Goal: Task Accomplishment & Management: Complete application form

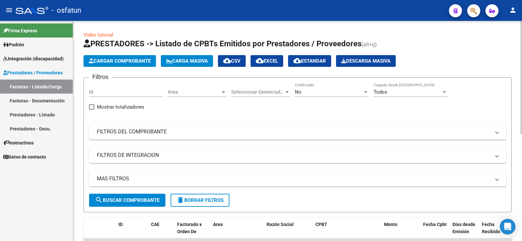
click at [195, 59] on span "Carga Masiva" at bounding box center [187, 61] width 42 height 6
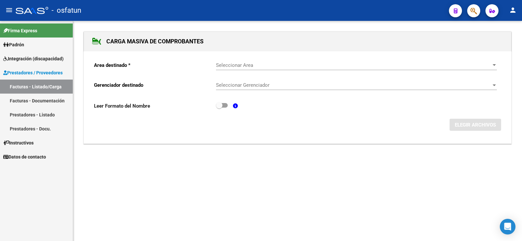
click at [407, 66] on span "Seleccionar Area" at bounding box center [353, 65] width 275 height 6
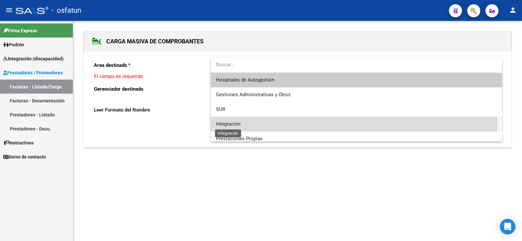
click at [230, 121] on span "Integración" at bounding box center [228, 124] width 24 height 6
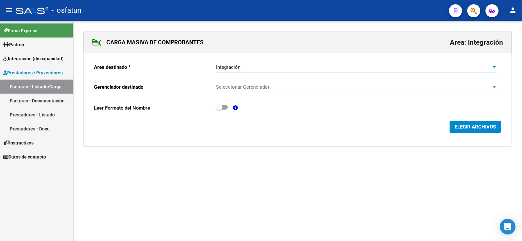
click at [268, 85] on span "Seleccionar Gerenciador" at bounding box center [353, 87] width 275 height 6
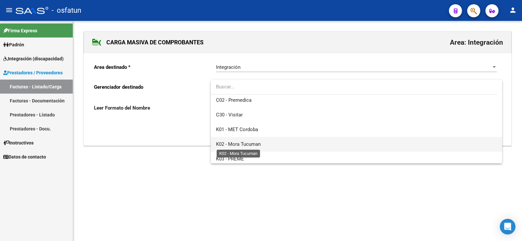
scroll to position [328, 0]
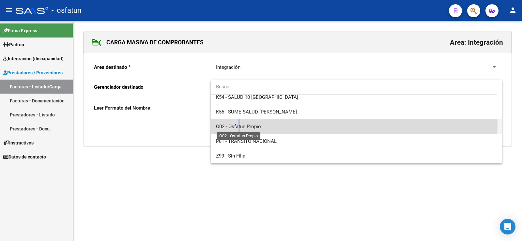
drag, startPoint x: 240, startPoint y: 124, endPoint x: 250, endPoint y: 122, distance: 10.6
click at [240, 124] on span "O02 - Osfatun Propio" at bounding box center [238, 127] width 45 height 6
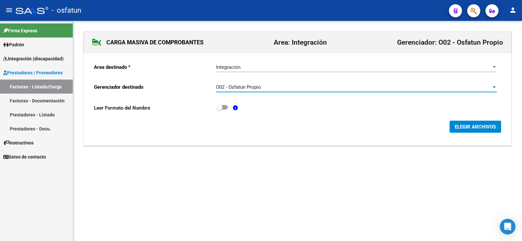
click at [471, 130] on button "ELEGIR ARCHIVOS" at bounding box center [476, 127] width 52 height 12
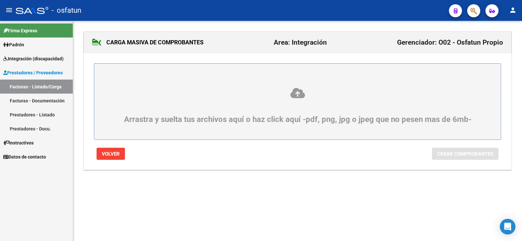
click at [297, 102] on div "Arrastra y suelta tus archivos aquí o haz click aquí -pdf, png, jpg o jpeg que …" at bounding box center [297, 105] width 375 height 37
click at [0, 0] on input "Arrastra y suelta tus archivos aquí o haz click aquí -pdf, png, jpg o jpeg que …" at bounding box center [0, 0] width 0 height 0
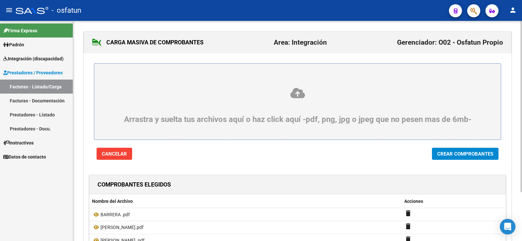
click at [469, 154] on span "Crear Comprobantes" at bounding box center [465, 154] width 56 height 6
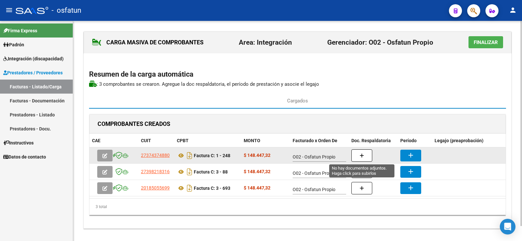
click at [361, 153] on span "button" at bounding box center [362, 156] width 5 height 6
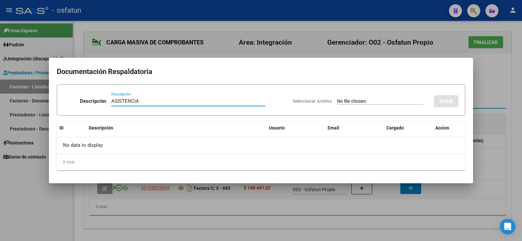
type input "ASISTENCIA"
click at [339, 101] on input "Seleccionar Archivo" at bounding box center [380, 102] width 87 height 6
type input "C:\fakepath\Autorizacion fono.pdf"
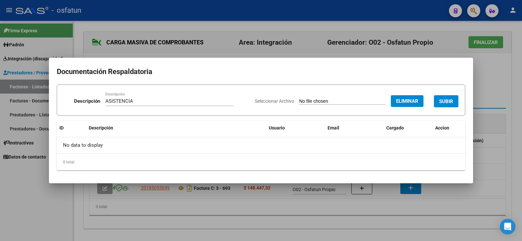
click at [450, 100] on span "SUBIR" at bounding box center [446, 102] width 14 height 6
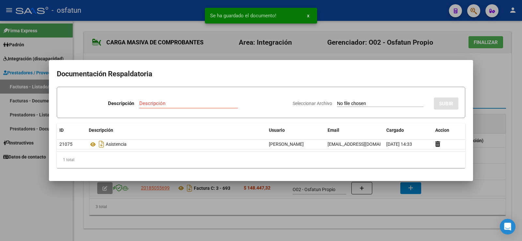
click at [501, 173] on div at bounding box center [261, 120] width 522 height 241
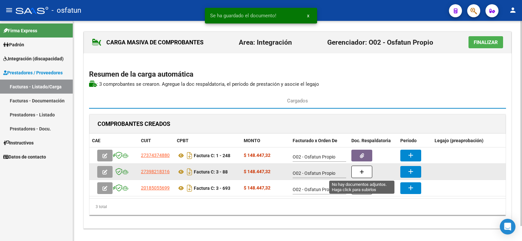
click at [364, 169] on button "button" at bounding box center [362, 172] width 21 height 12
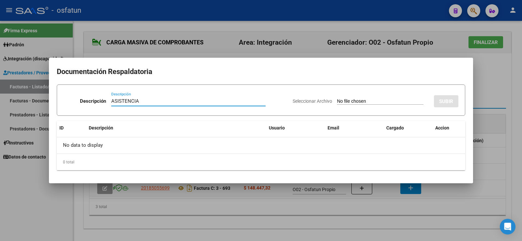
type input "ASISTENCIA"
click at [343, 101] on input "Seleccionar Archivo" at bounding box center [380, 102] width 87 height 6
type input "C:\fakepath\[PERSON_NAME].pdf"
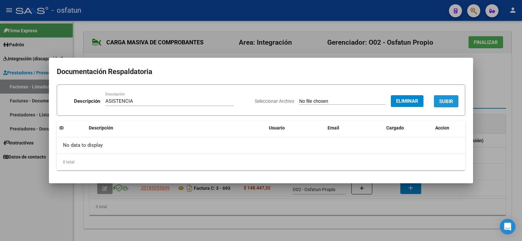
click at [452, 100] on span "SUBIR" at bounding box center [446, 102] width 14 height 6
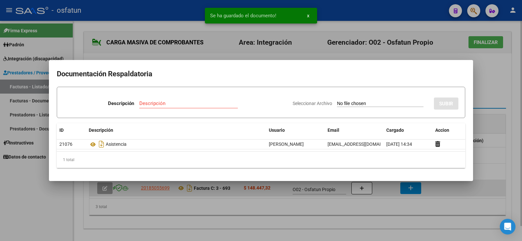
click at [409, 188] on div at bounding box center [261, 120] width 522 height 241
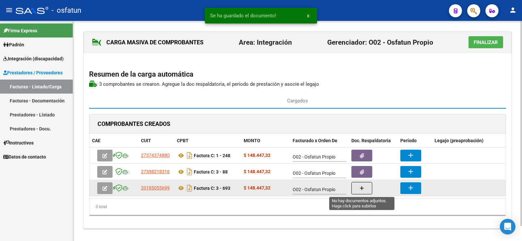
click at [368, 187] on button "button" at bounding box center [362, 188] width 21 height 12
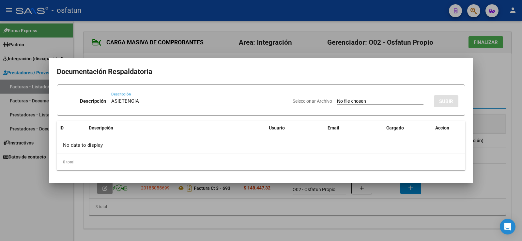
type input "ASIETENCIA"
click at [344, 102] on input "Seleccionar Archivo" at bounding box center [380, 102] width 87 height 6
type input "C:\fakepath\[PERSON_NAME].pdf"
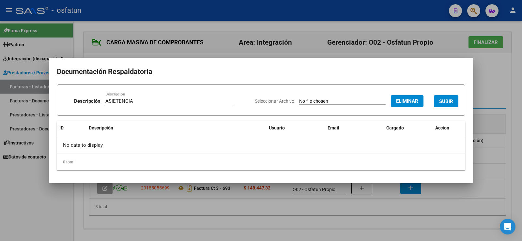
click at [445, 103] on span "SUBIR" at bounding box center [446, 102] width 14 height 6
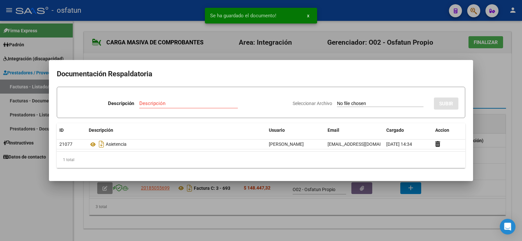
click at [481, 88] on div at bounding box center [261, 120] width 522 height 241
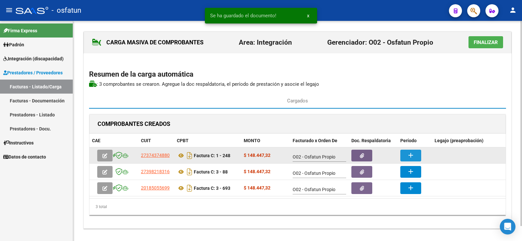
click at [416, 157] on button "add" at bounding box center [411, 156] width 21 height 12
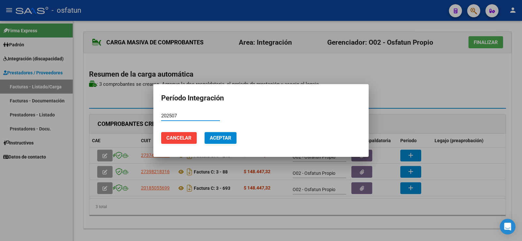
type input "202507"
click at [225, 137] on span "Aceptar" at bounding box center [221, 138] width 22 height 6
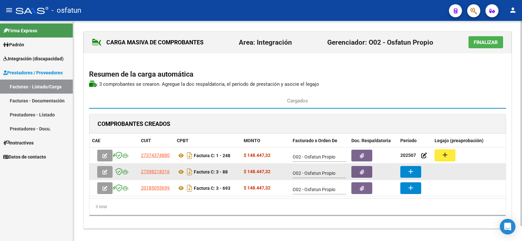
click at [419, 172] on button "add" at bounding box center [411, 172] width 21 height 12
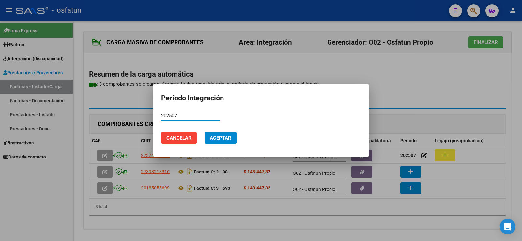
type input "202507"
click at [220, 140] on span "Aceptar" at bounding box center [221, 138] width 22 height 6
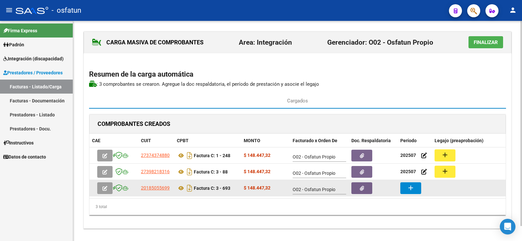
click at [414, 185] on mat-icon "add" at bounding box center [411, 188] width 8 height 8
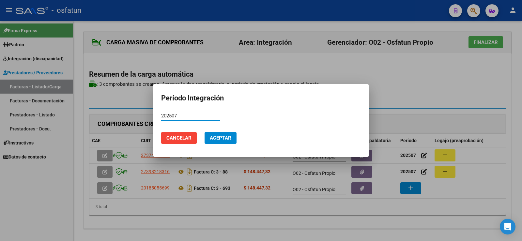
type input "202507"
click at [231, 138] on button "Aceptar" at bounding box center [221, 138] width 32 height 12
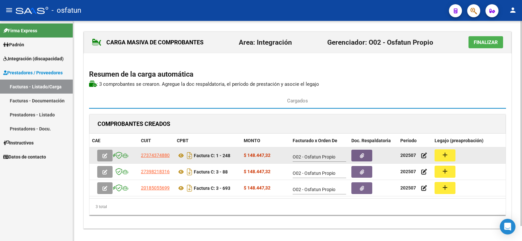
click at [454, 155] on button "add" at bounding box center [445, 156] width 21 height 12
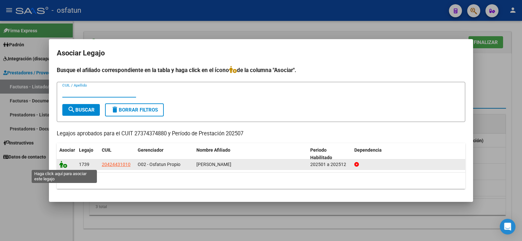
click at [64, 167] on icon at bounding box center [63, 164] width 8 height 7
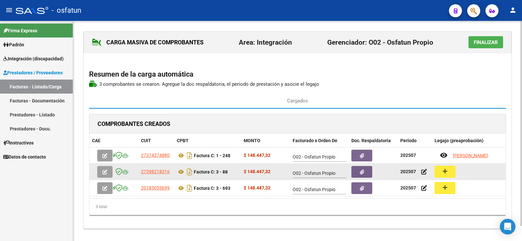
click at [451, 171] on button "add" at bounding box center [445, 172] width 21 height 12
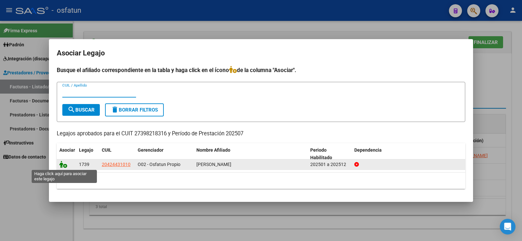
click at [62, 166] on icon at bounding box center [63, 164] width 8 height 7
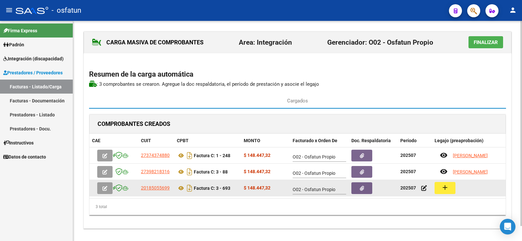
click at [444, 188] on mat-icon "add" at bounding box center [445, 188] width 8 height 8
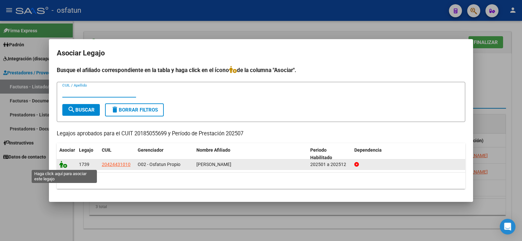
click at [62, 165] on icon at bounding box center [63, 164] width 8 height 7
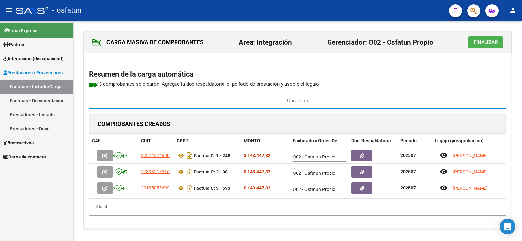
click at [481, 43] on span "Finalizar" at bounding box center [486, 43] width 24 height 6
